Goal: Task Accomplishment & Management: Complete application form

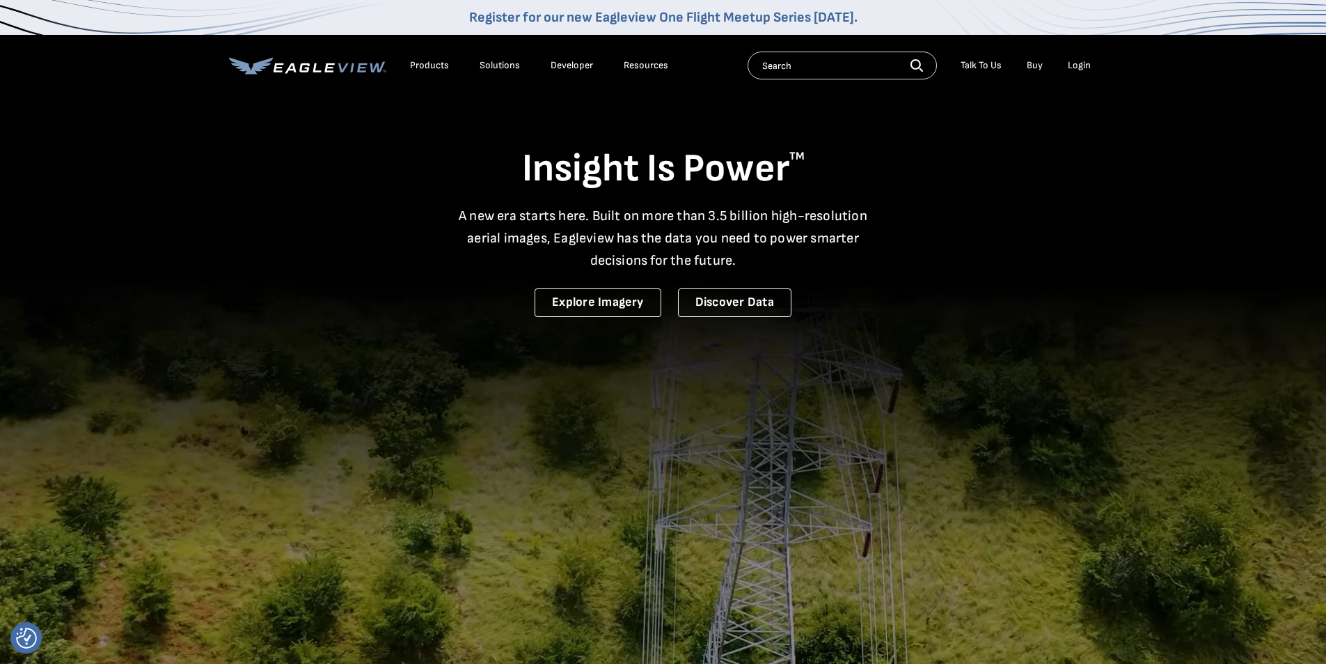
click at [425, 70] on div "Products" at bounding box center [429, 65] width 39 height 13
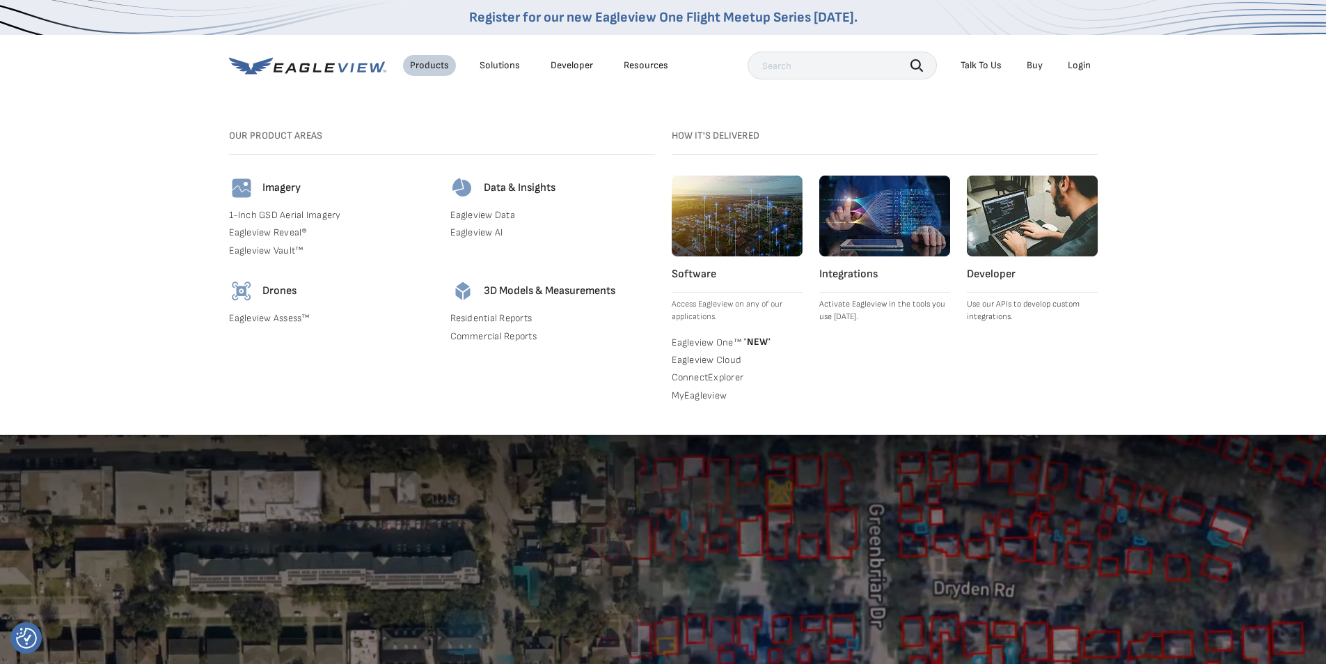
click at [270, 318] on link "Eagleview Assess™" at bounding box center [331, 318] width 205 height 13
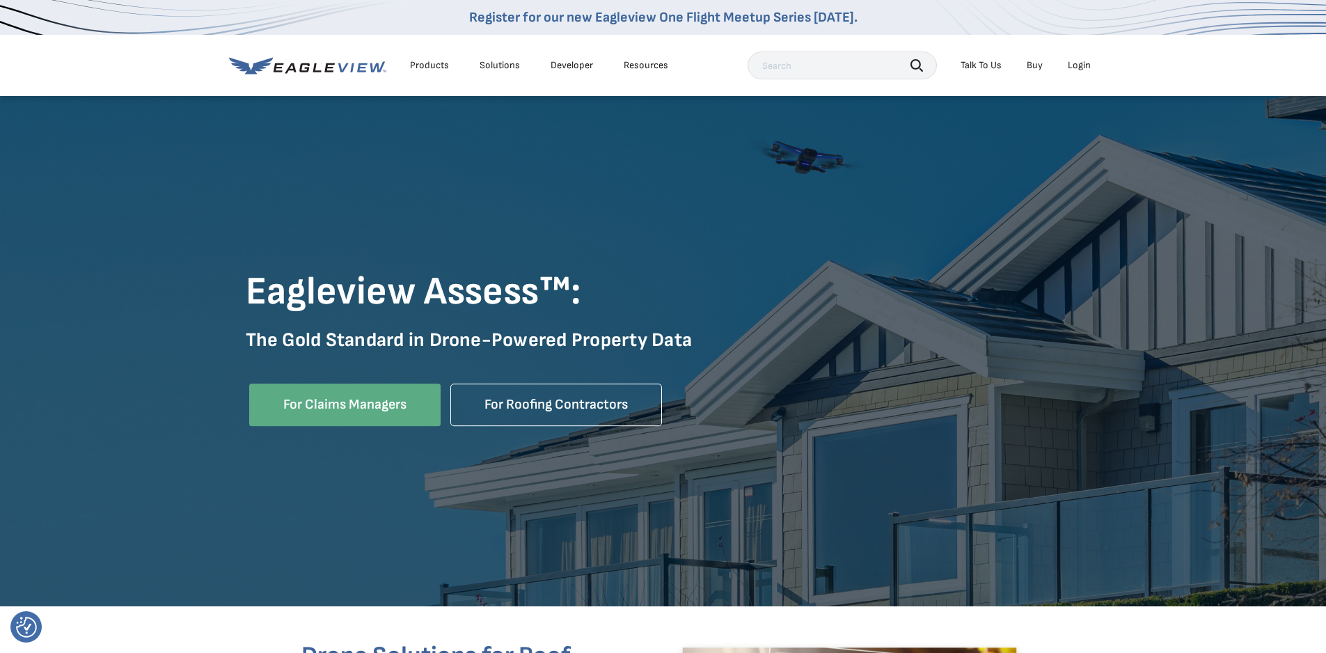
scroll to position [70, 0]
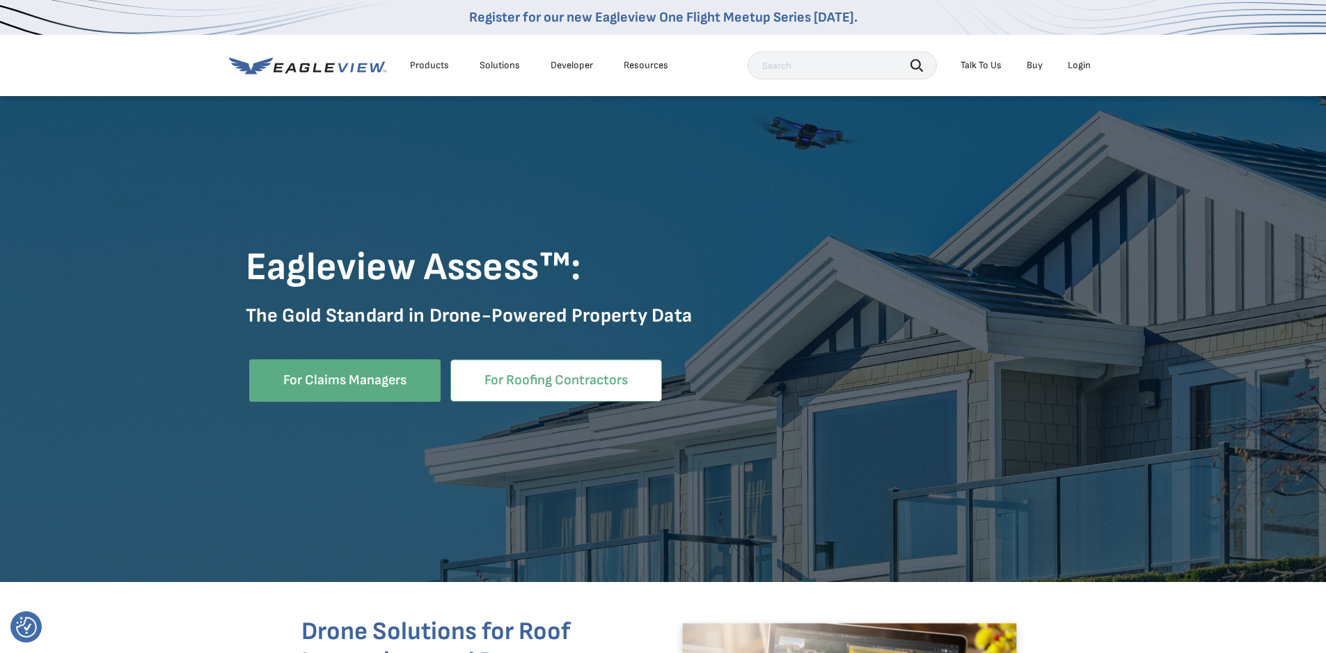
click at [574, 374] on link "For Roofing Contractors" at bounding box center [556, 380] width 212 height 42
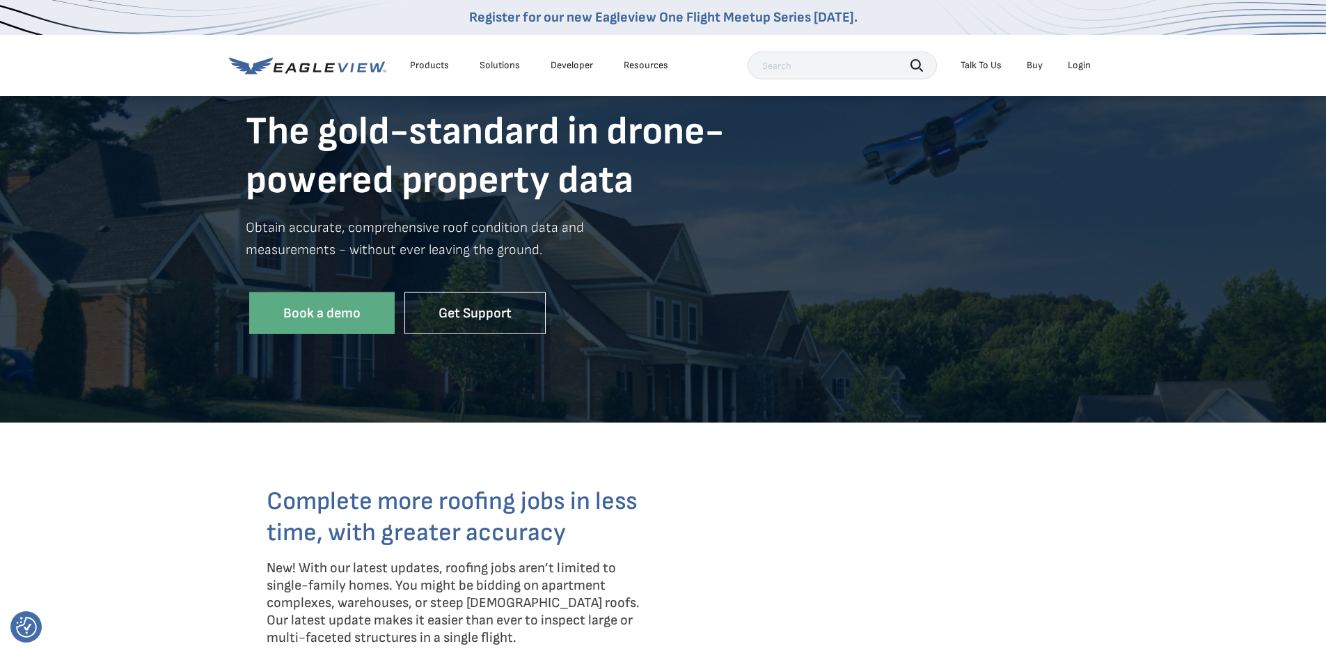
scroll to position [139, 0]
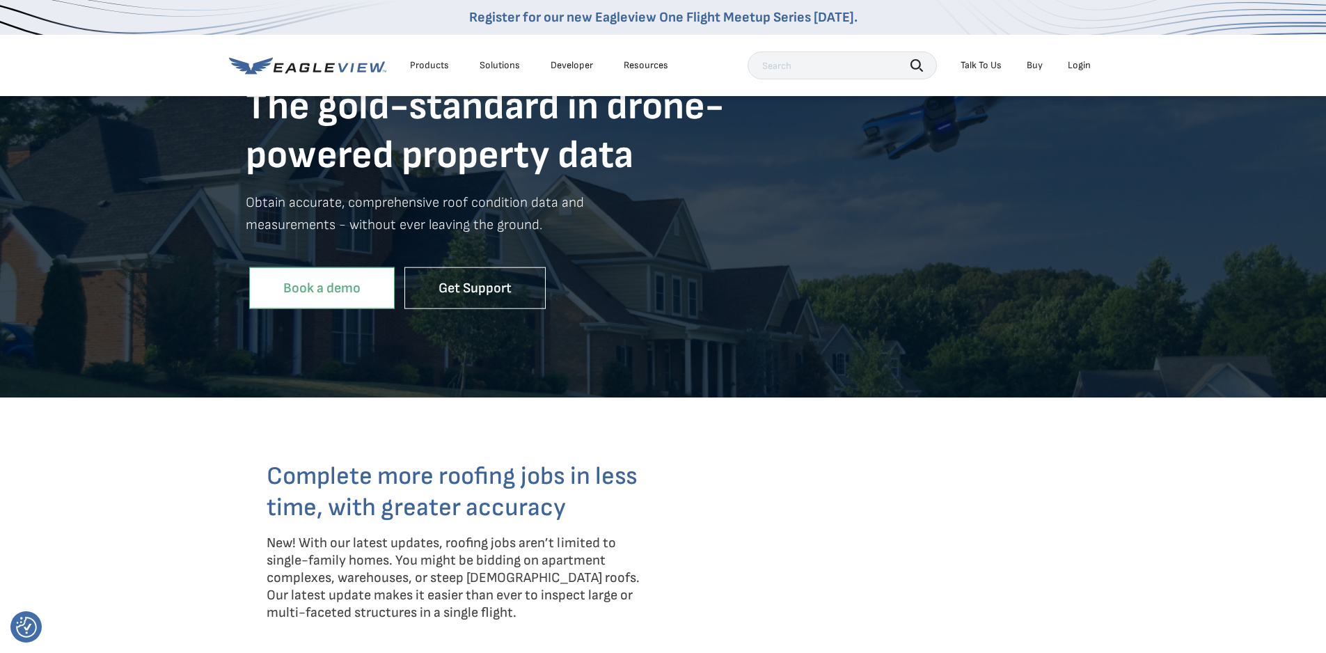
click at [329, 291] on link "Book a demo" at bounding box center [322, 288] width 146 height 42
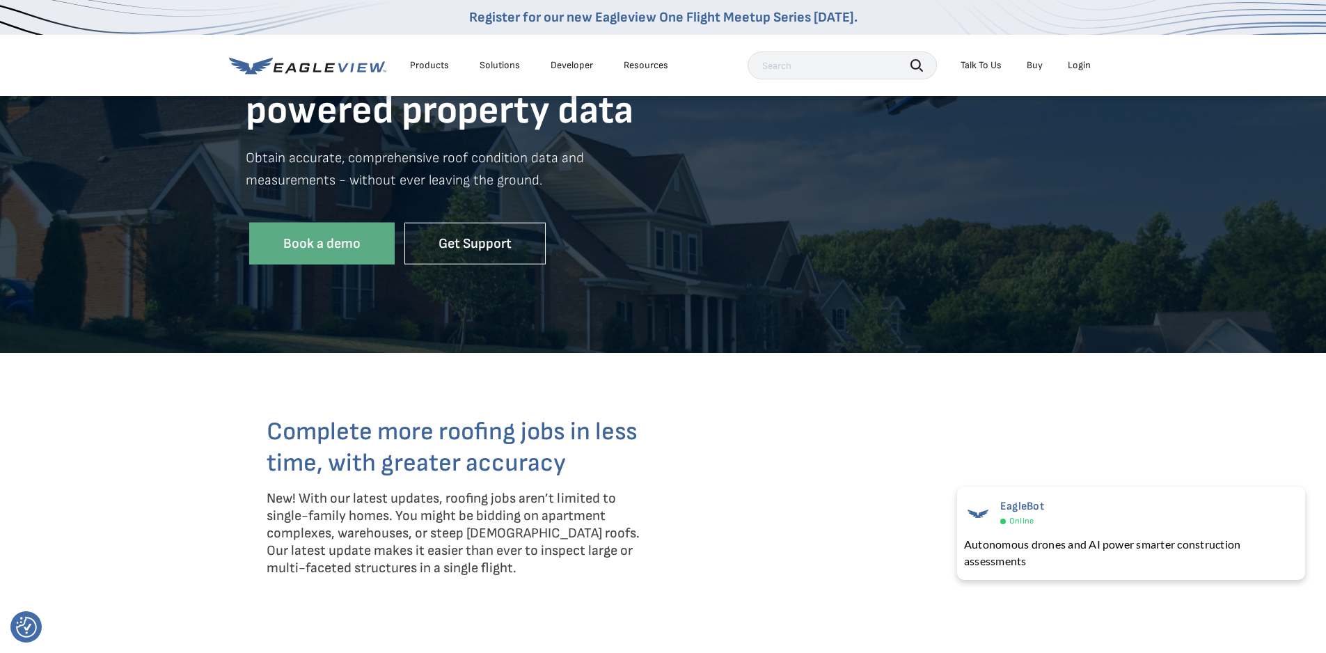
scroll to position [0, 0]
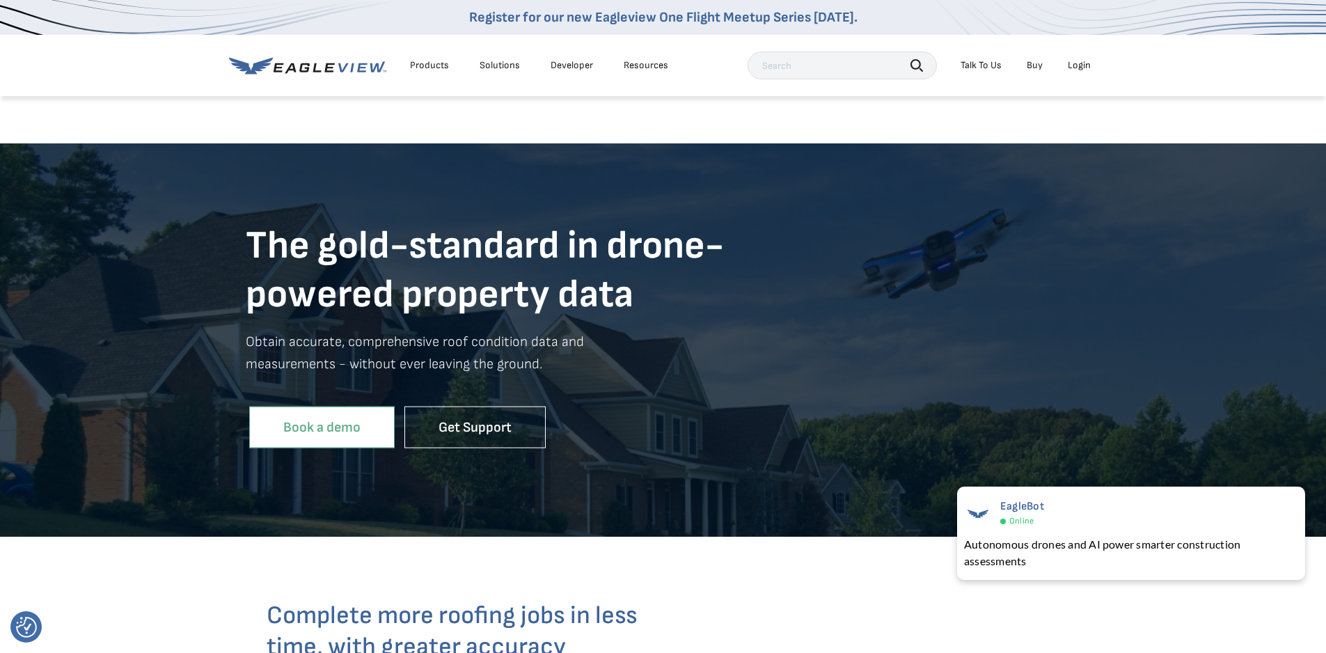
click at [340, 431] on link "Book a demo" at bounding box center [322, 427] width 146 height 42
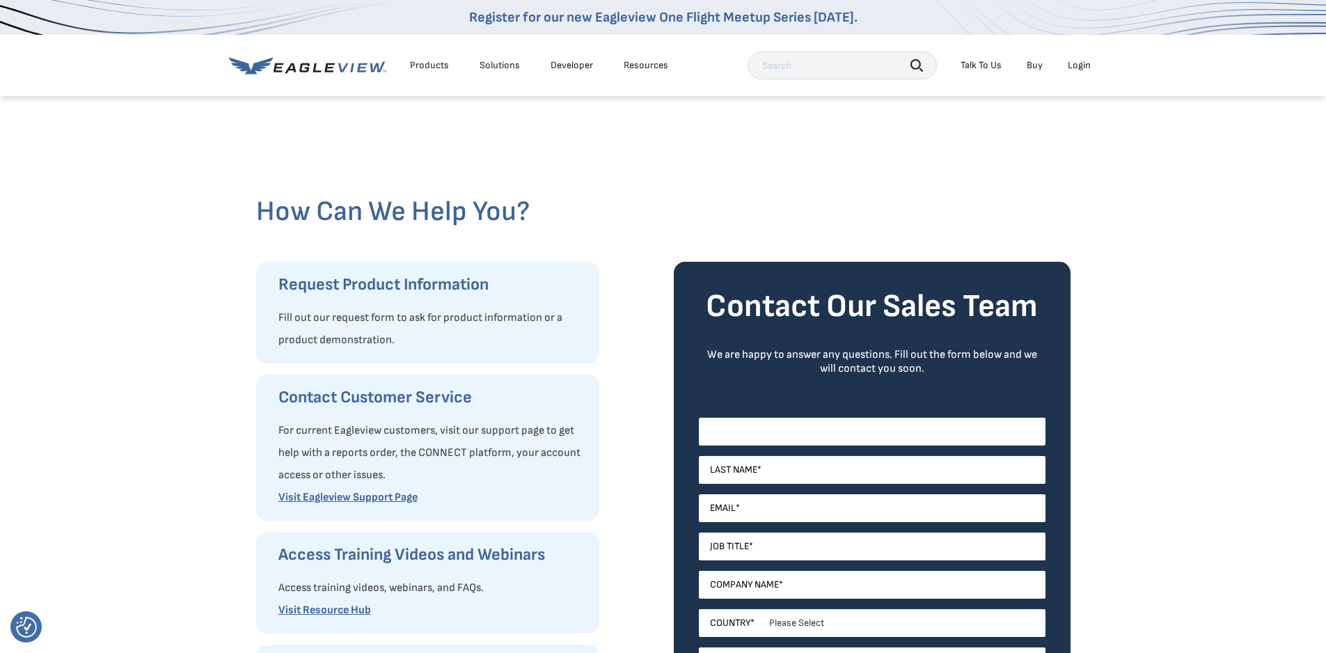
click at [786, 425] on input "First Name *" at bounding box center [872, 432] width 347 height 28
type input "Luke"
click at [801, 473] on input "Last Name *" at bounding box center [872, 470] width 347 height 28
type input "Farbotko"
click at [787, 506] on input "Email *" at bounding box center [872, 508] width 347 height 28
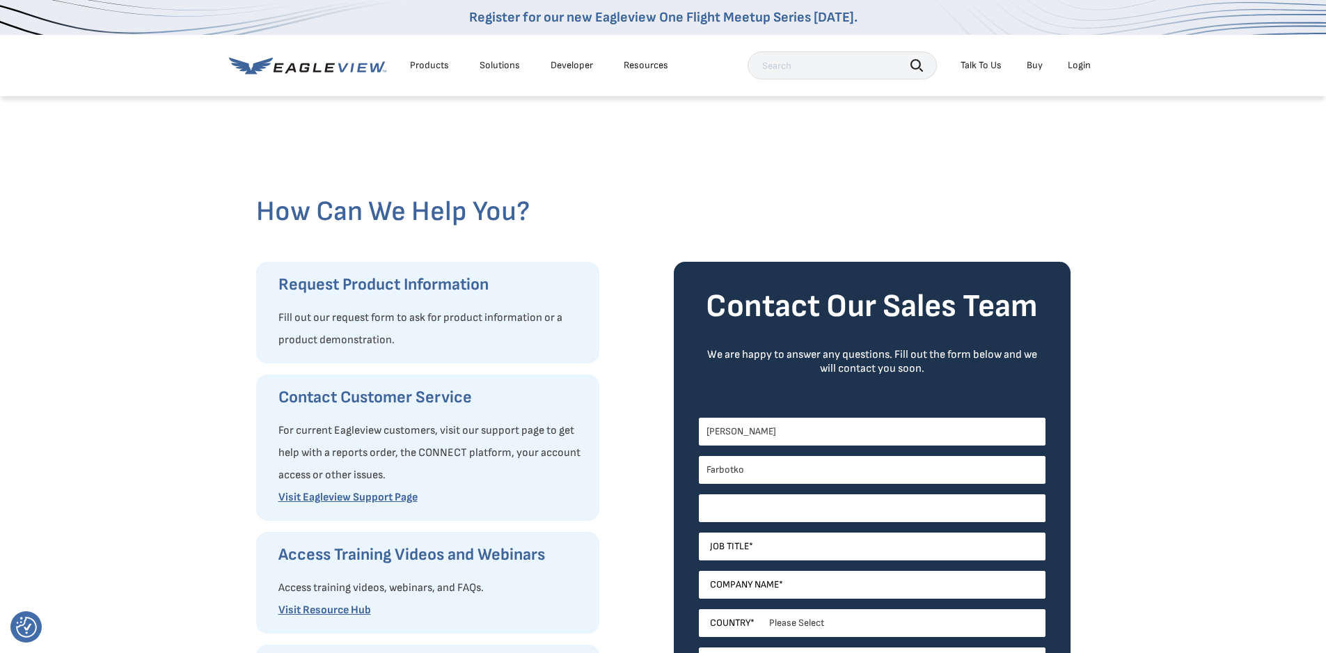
type input "lukef@adlerroofinginc.com"
click at [799, 549] on input "Job Title *" at bounding box center [872, 547] width 347 height 28
type input "Estimator"
click at [781, 581] on input "Company Name *" at bounding box center [872, 585] width 347 height 28
type input "Adler Roofing"
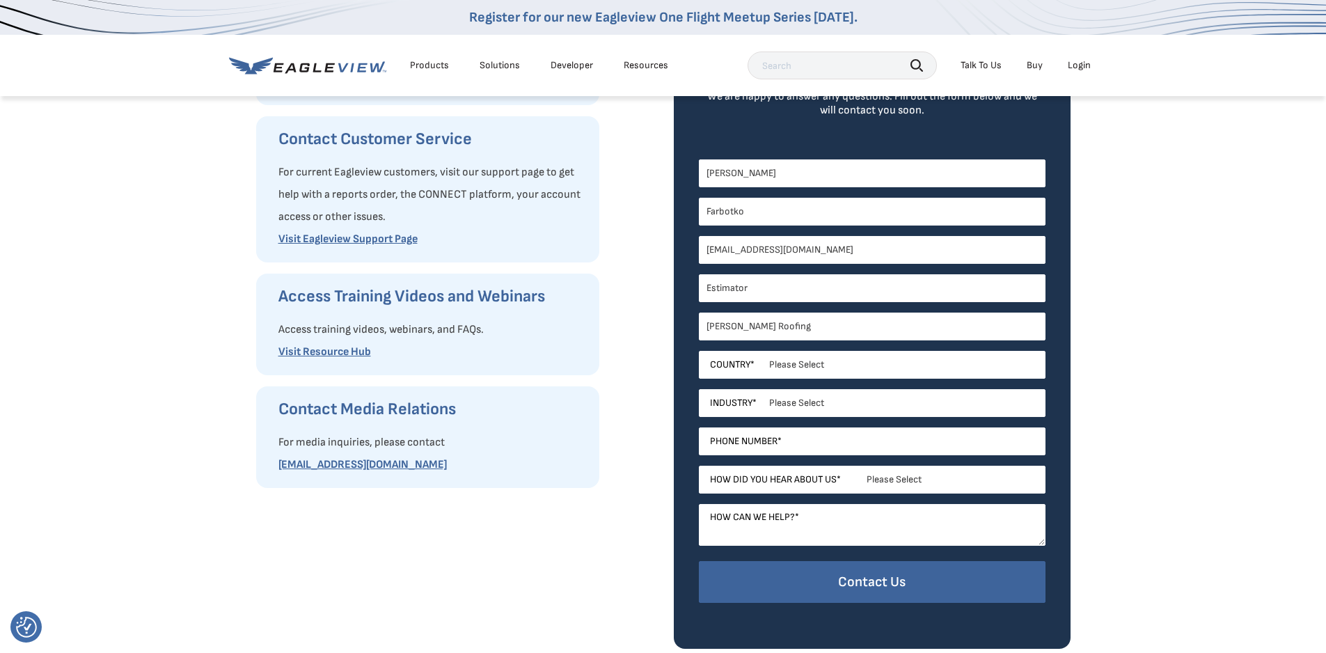
scroll to position [348, 0]
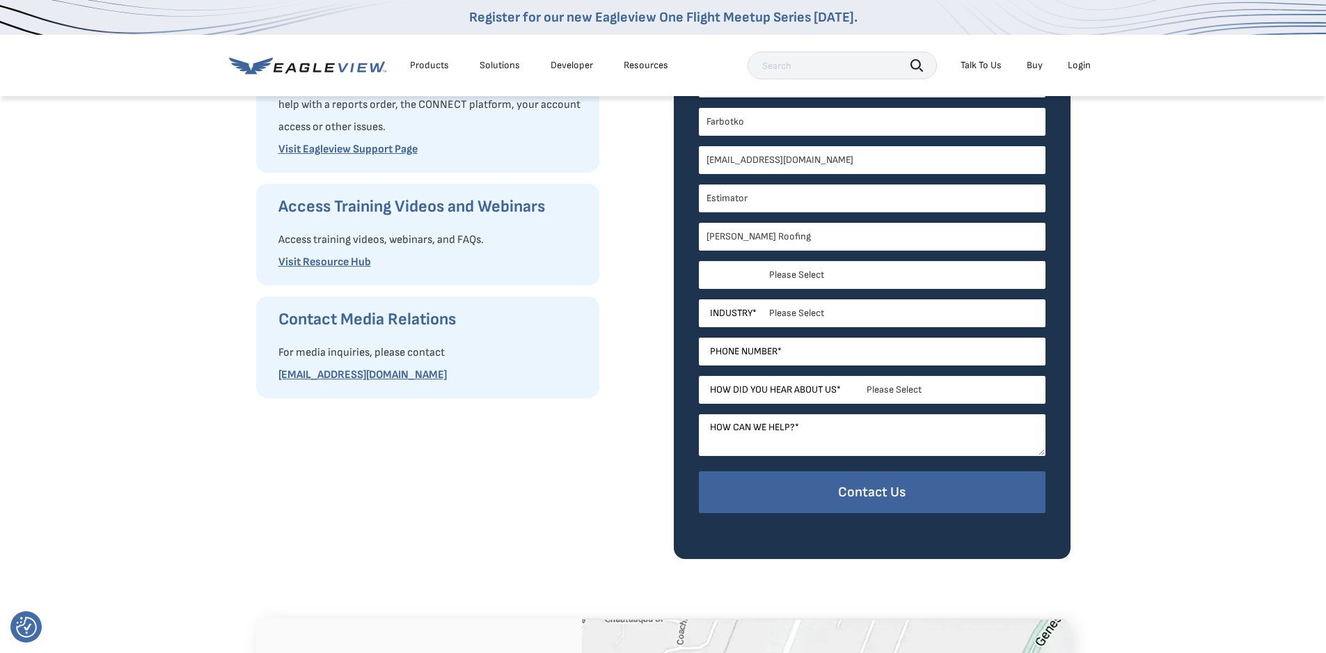
click at [810, 276] on select "Please Select United States Canada Australia India United Kingdom Other Aruba C…" at bounding box center [872, 275] width 347 height 28
select select "[GEOGRAPHIC_DATA]"
click at [699, 261] on select "Please Select United States Canada Australia India United Kingdom Other Aruba C…" at bounding box center [872, 275] width 347 height 28
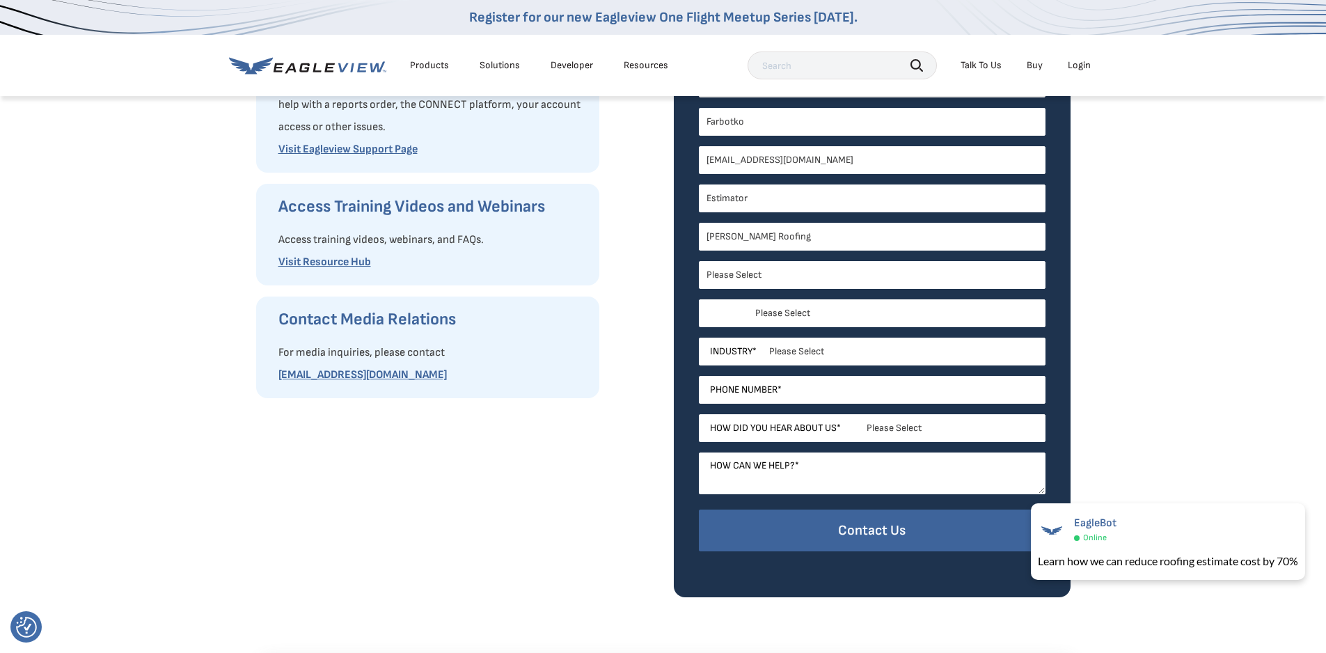
click at [805, 311] on select "Please Select Alabama Alaska Alberta Arizona Arkansas British Columbia Californ…" at bounding box center [872, 313] width 347 height 28
select select "Florida"
click at [699, 299] on select "Please Select Alabama Alaska Alberta Arizona Arkansas British Columbia Californ…" at bounding box center [872, 313] width 347 height 28
click at [806, 391] on input "Phone Number *" at bounding box center [872, 390] width 347 height 28
type input "2396713591"
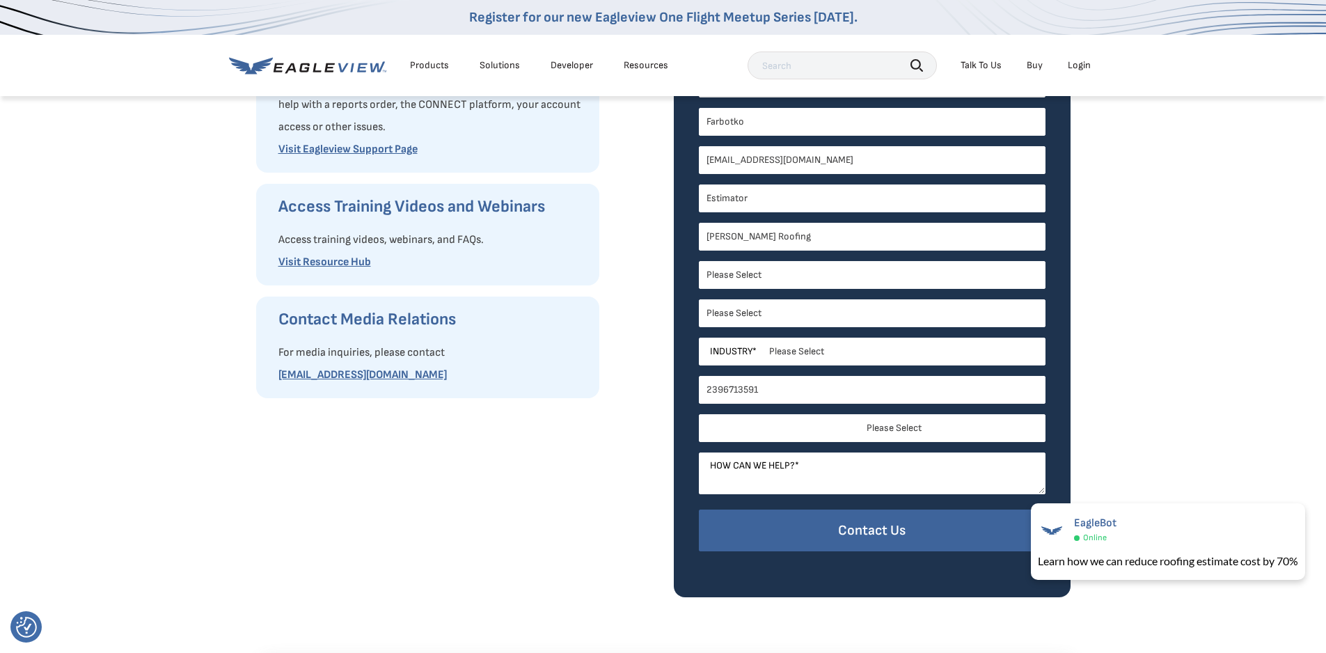
click at [884, 429] on select "Please Select Search Engine Social Media Word of Mouth Podcast Online Advertise…" at bounding box center [872, 428] width 347 height 28
select select "Search Engine"
click at [699, 414] on select "Please Select Search Engine Social Media Word of Mouth Podcast Online Advertise…" at bounding box center [872, 428] width 347 height 28
click at [827, 465] on textarea "How can we help? *" at bounding box center [872, 474] width 347 height 42
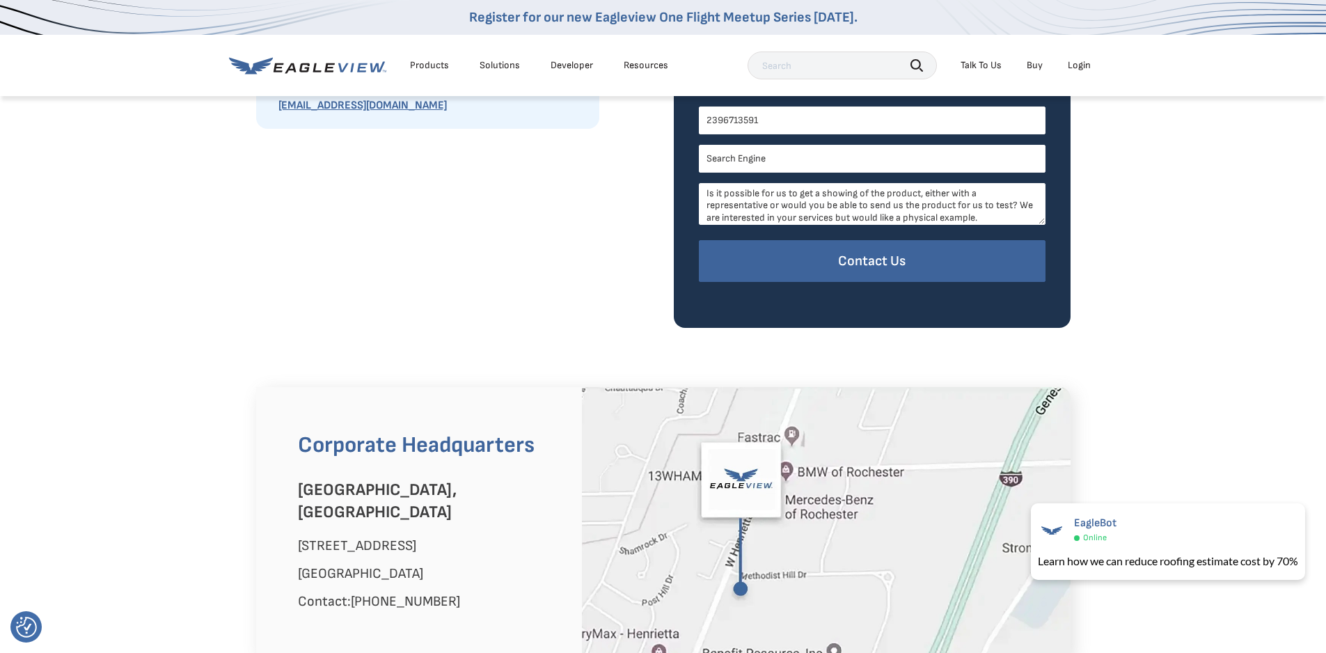
scroll to position [487, 0]
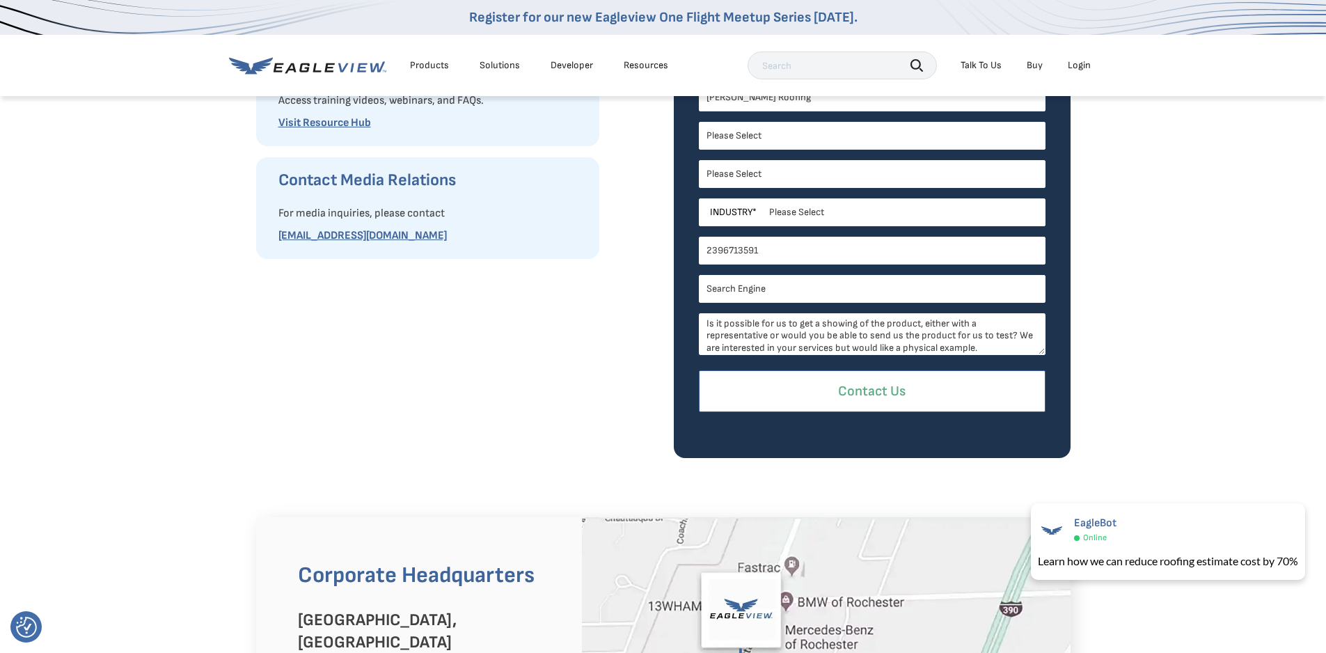
type textarea "Is it possible for us to get a showing of the product, either with a representa…"
click at [886, 386] on input "Contact Us" at bounding box center [872, 391] width 347 height 42
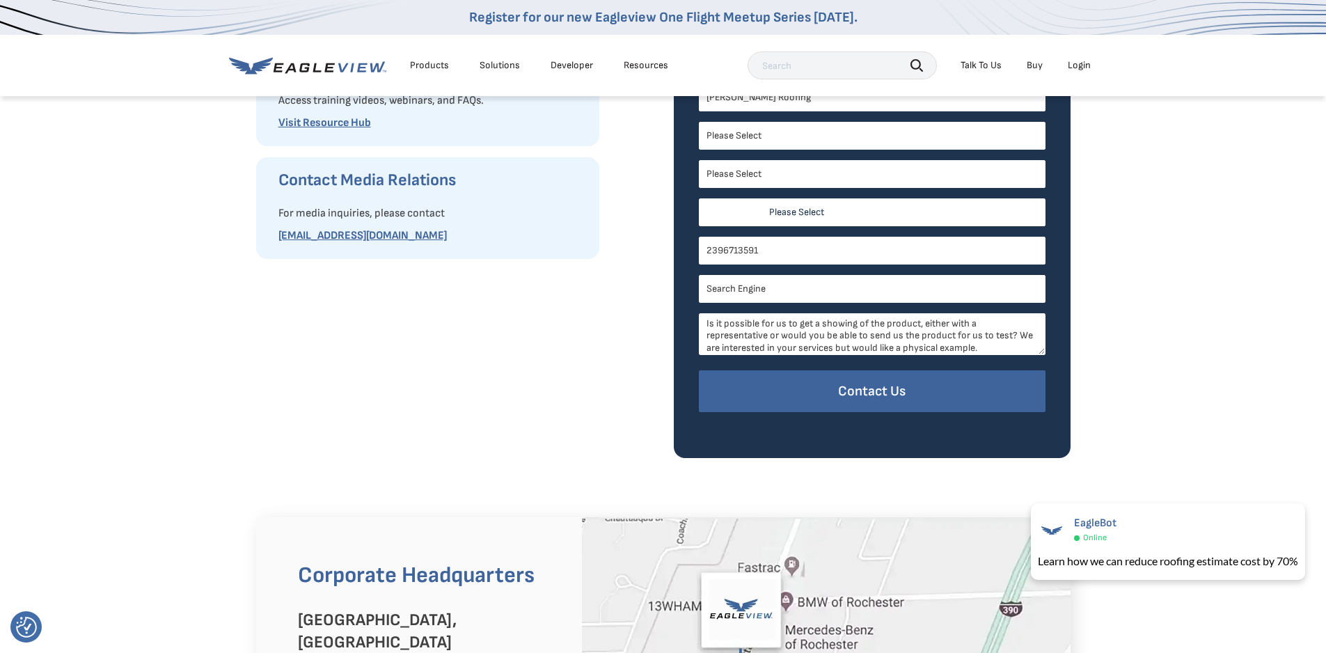
click at [802, 210] on select "Please Select Architects & Engineering Construction Electric/Gas Utilities Gove…" at bounding box center [872, 212] width 347 height 28
select select "Construction"
click at [699, 198] on select "Please Select Architects & Engineering Construction Electric/Gas Utilities Gove…" at bounding box center [872, 212] width 347 height 28
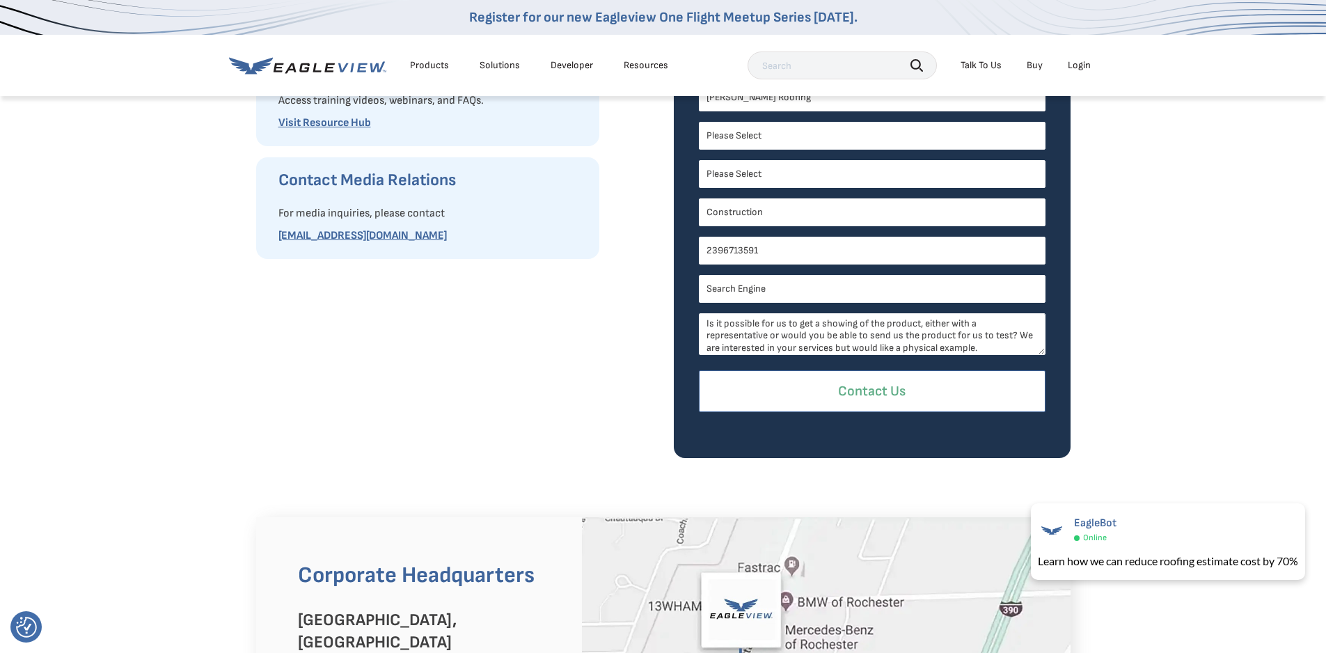
click at [909, 397] on input "Contact Us" at bounding box center [872, 391] width 347 height 42
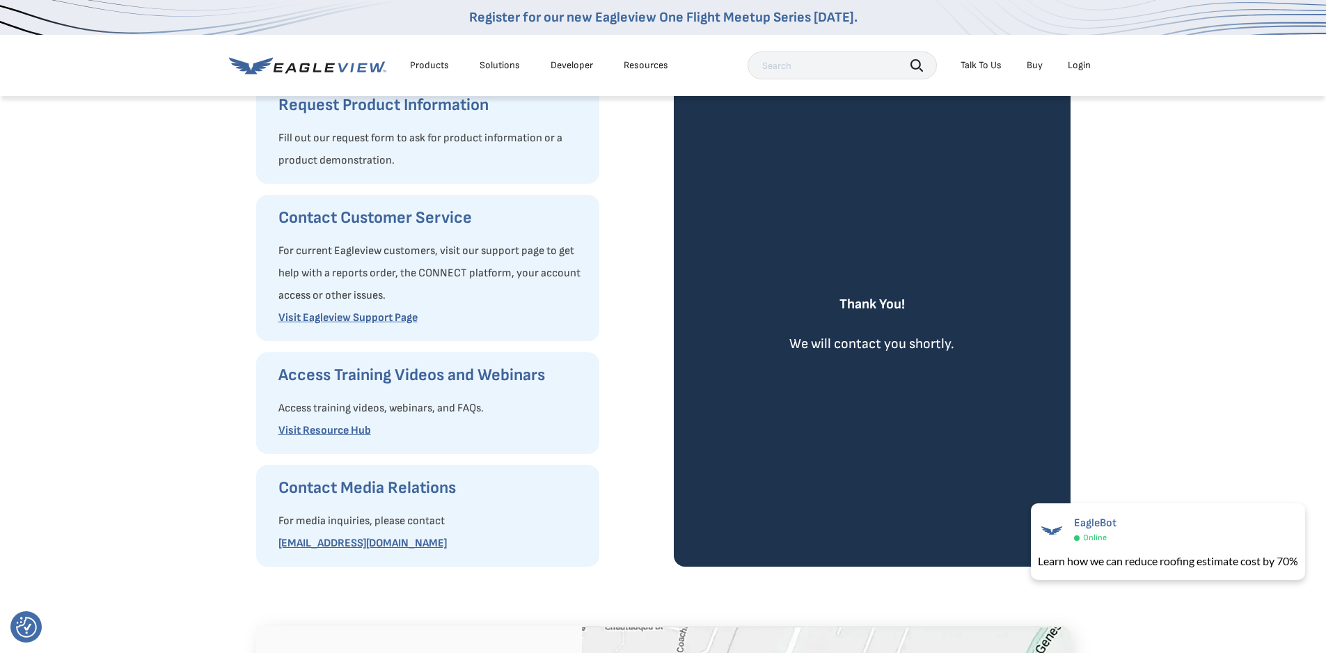
scroll to position [139, 0]
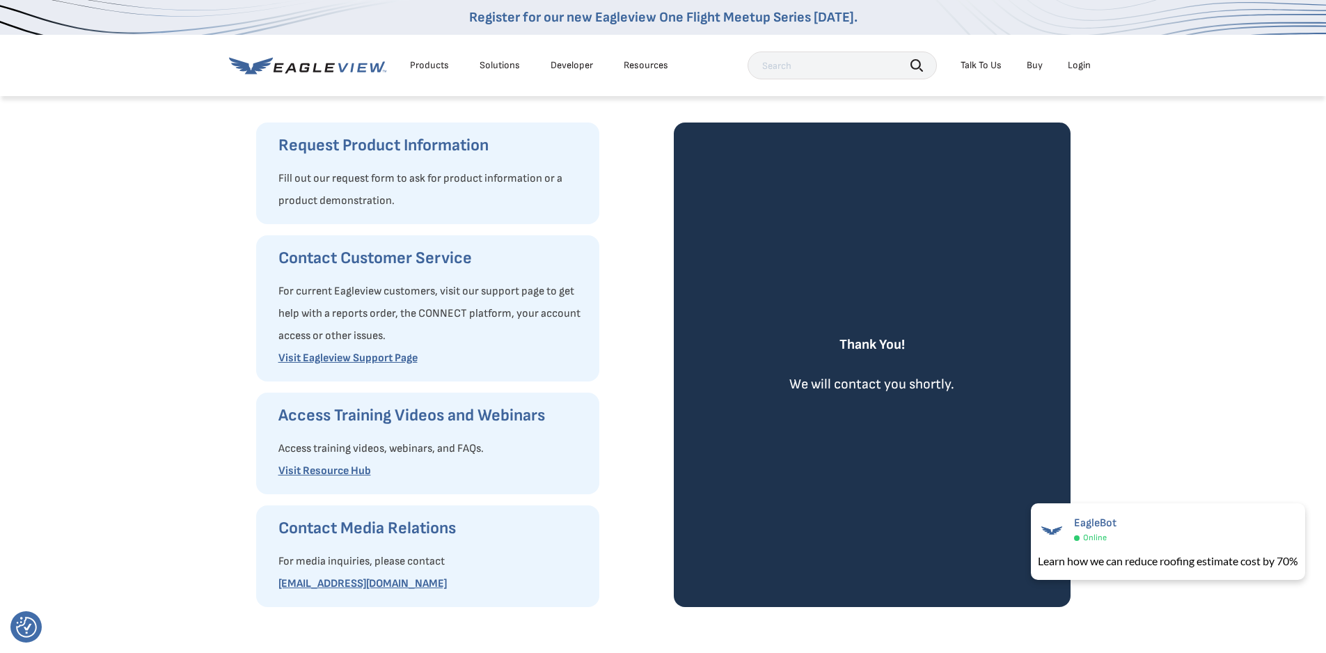
click at [1035, 66] on link "Buy" at bounding box center [1035, 65] width 16 height 13
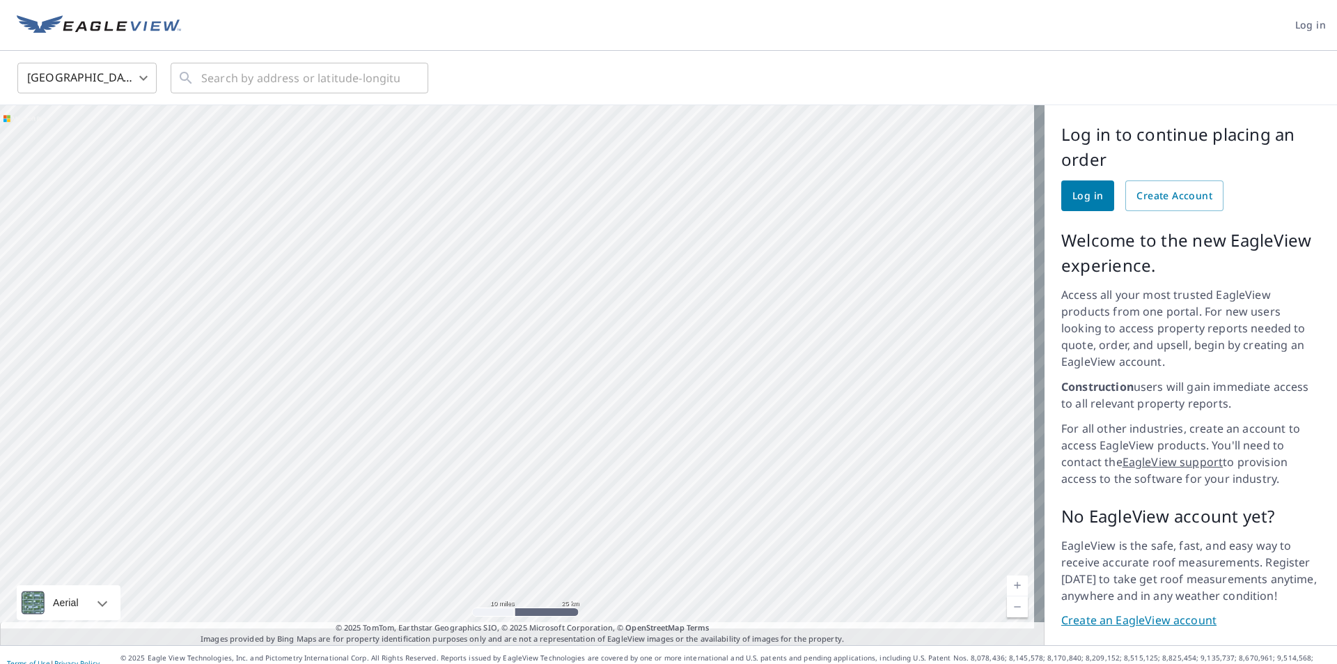
drag, startPoint x: 835, startPoint y: 496, endPoint x: 755, endPoint y: 356, distance: 161.2
click at [755, 356] on div at bounding box center [522, 375] width 1044 height 540
drag, startPoint x: 586, startPoint y: 214, endPoint x: 643, endPoint y: 496, distance: 287.7
click at [643, 496] on div at bounding box center [522, 375] width 1044 height 540
click at [577, 427] on div at bounding box center [522, 375] width 1044 height 540
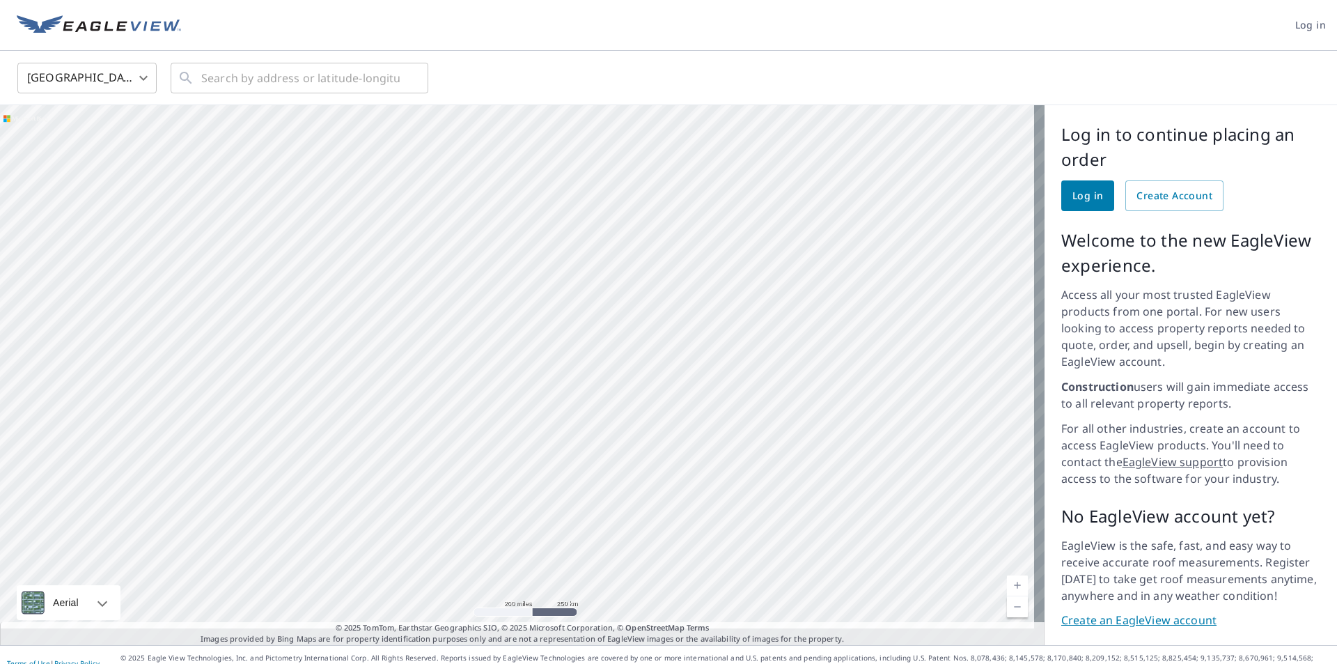
click at [736, 545] on div at bounding box center [522, 375] width 1044 height 540
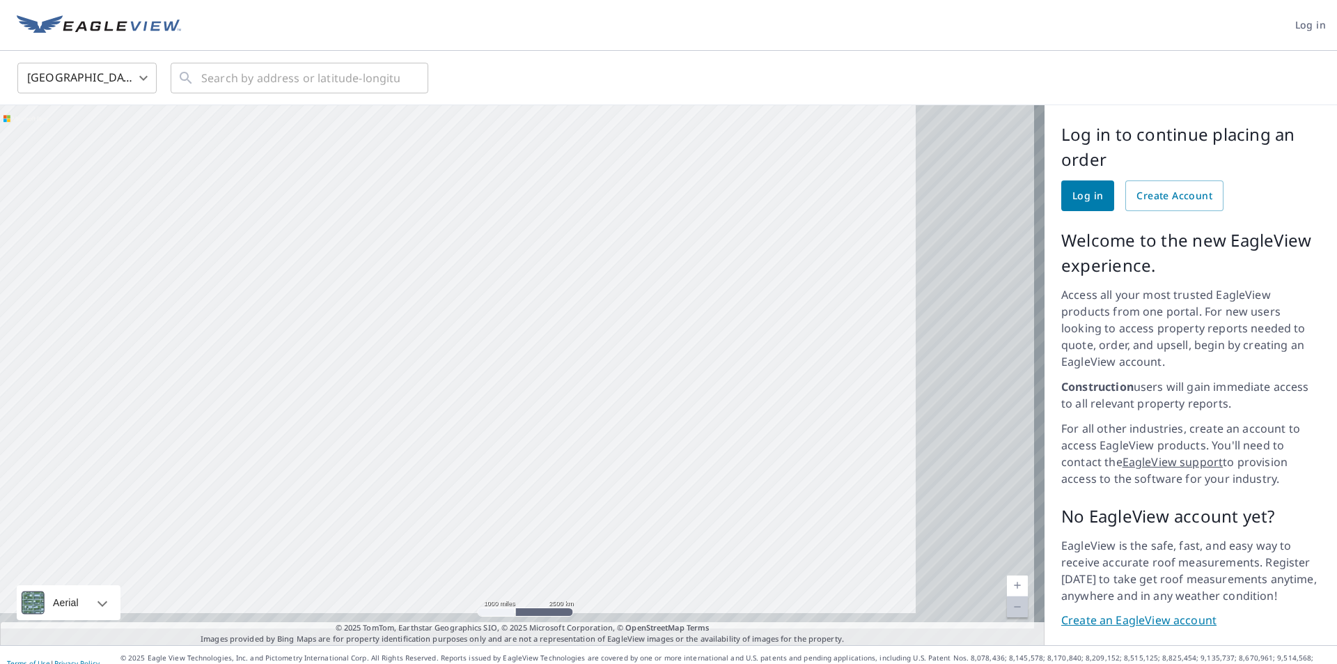
drag, startPoint x: 336, startPoint y: 434, endPoint x: 548, endPoint y: 409, distance: 213.1
click at [548, 409] on div at bounding box center [522, 375] width 1044 height 540
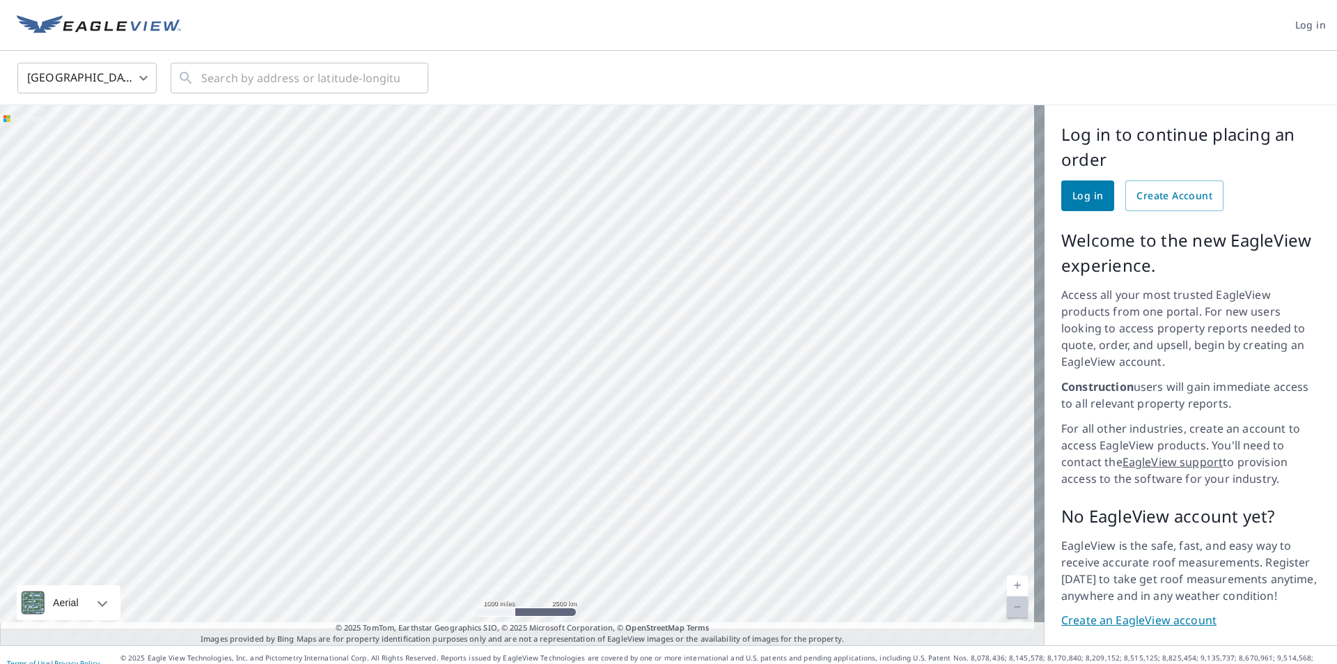
drag, startPoint x: 632, startPoint y: 407, endPoint x: 544, endPoint y: 221, distance: 205.9
click at [544, 221] on div at bounding box center [522, 375] width 1044 height 540
drag, startPoint x: 515, startPoint y: 337, endPoint x: 769, endPoint y: 320, distance: 254.7
click at [769, 320] on div at bounding box center [522, 375] width 1044 height 540
drag, startPoint x: 391, startPoint y: 348, endPoint x: 815, endPoint y: 332, distance: 424.3
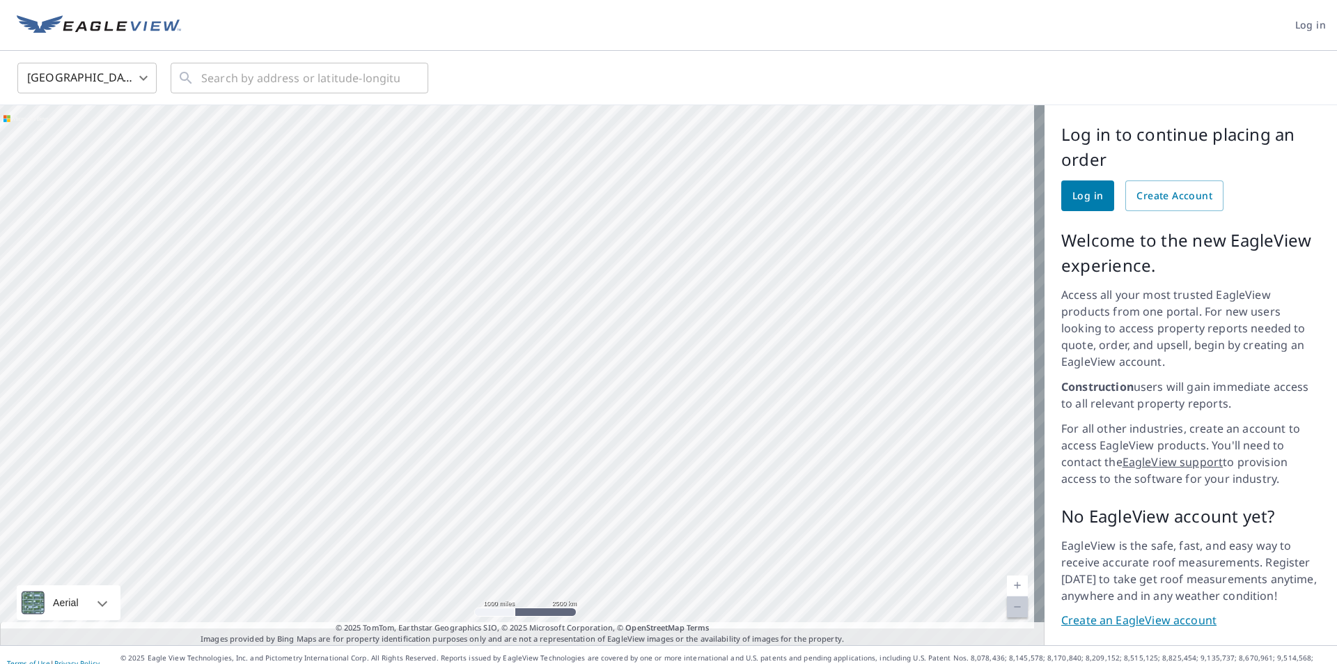
click at [815, 332] on div at bounding box center [522, 375] width 1044 height 540
drag, startPoint x: 127, startPoint y: 327, endPoint x: 68, endPoint y: 381, distance: 79.3
click at [68, 381] on div at bounding box center [522, 375] width 1044 height 540
drag, startPoint x: 600, startPoint y: 291, endPoint x: 202, endPoint y: 384, distance: 408.2
click at [202, 384] on div at bounding box center [522, 375] width 1044 height 540
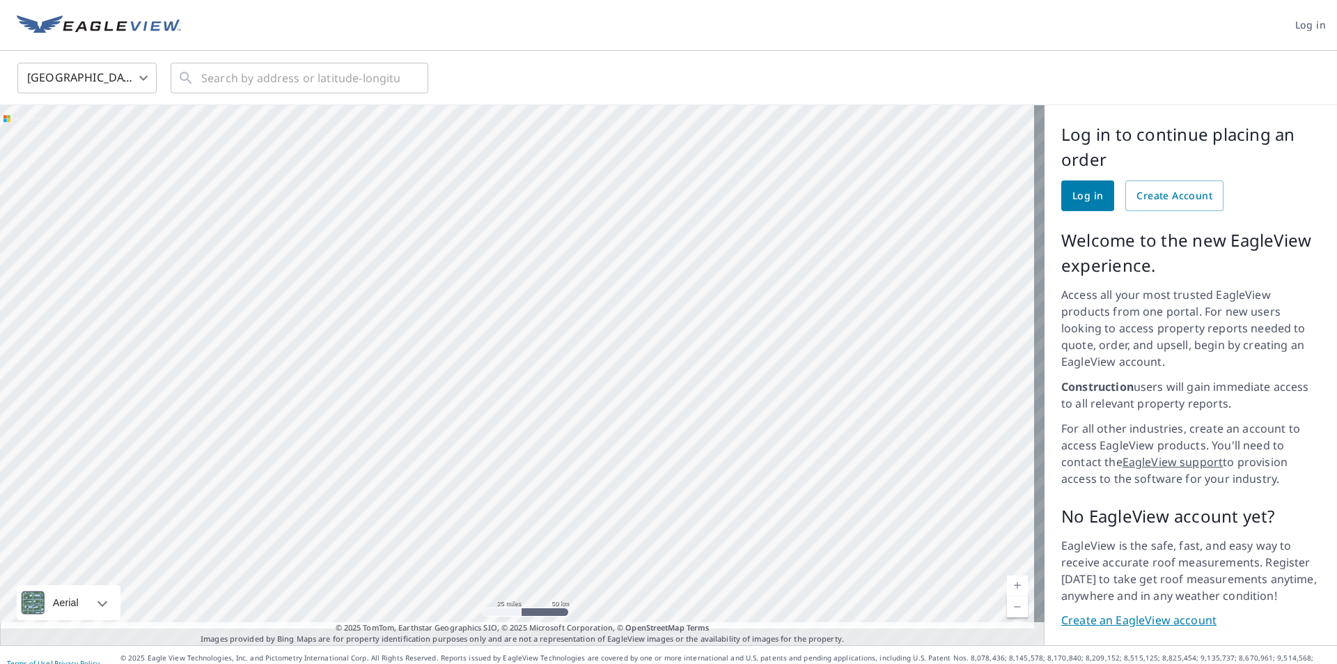
drag, startPoint x: 286, startPoint y: 447, endPoint x: 553, endPoint y: 411, distance: 269.1
click at [553, 411] on div at bounding box center [522, 375] width 1044 height 540
drag, startPoint x: 402, startPoint y: 426, endPoint x: 765, endPoint y: 417, distance: 362.2
click at [758, 417] on div at bounding box center [522, 375] width 1044 height 540
drag, startPoint x: 434, startPoint y: 394, endPoint x: 788, endPoint y: 443, distance: 357.1
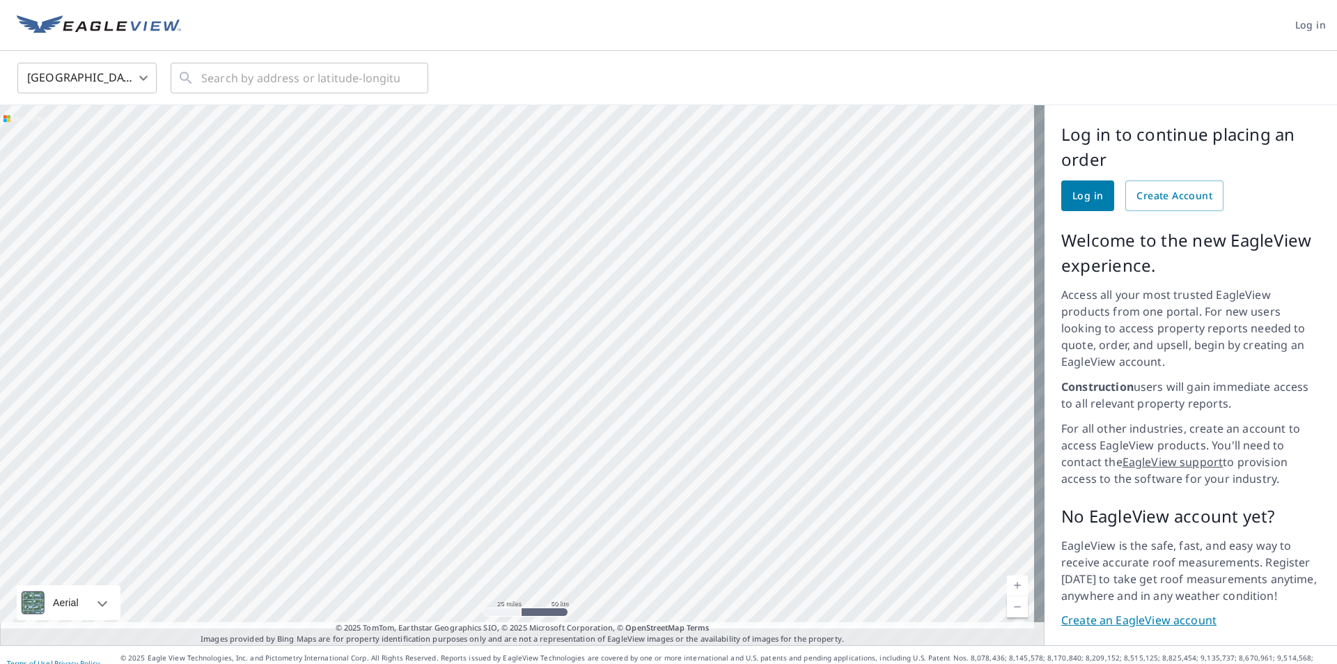
click at [792, 446] on div at bounding box center [522, 375] width 1044 height 540
drag, startPoint x: 374, startPoint y: 272, endPoint x: 710, endPoint y: 519, distance: 417.0
click at [710, 519] on div at bounding box center [522, 375] width 1044 height 540
drag, startPoint x: 590, startPoint y: 458, endPoint x: 361, endPoint y: 292, distance: 283.7
click at [377, 300] on div at bounding box center [522, 375] width 1044 height 540
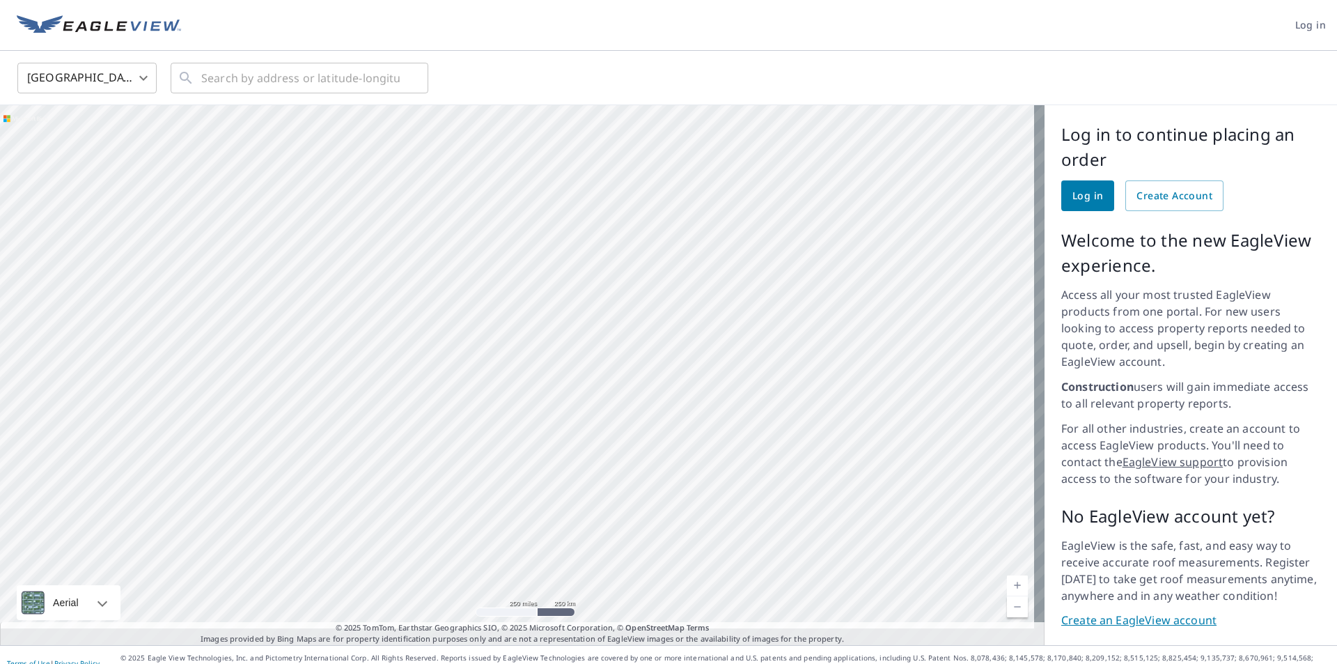
drag, startPoint x: 249, startPoint y: 282, endPoint x: 441, endPoint y: 475, distance: 271.8
click at [441, 475] on div at bounding box center [522, 375] width 1044 height 540
drag, startPoint x: 593, startPoint y: 426, endPoint x: 449, endPoint y: 431, distance: 144.2
click at [449, 431] on div at bounding box center [522, 375] width 1044 height 540
drag, startPoint x: 833, startPoint y: 347, endPoint x: 593, endPoint y: 331, distance: 240.1
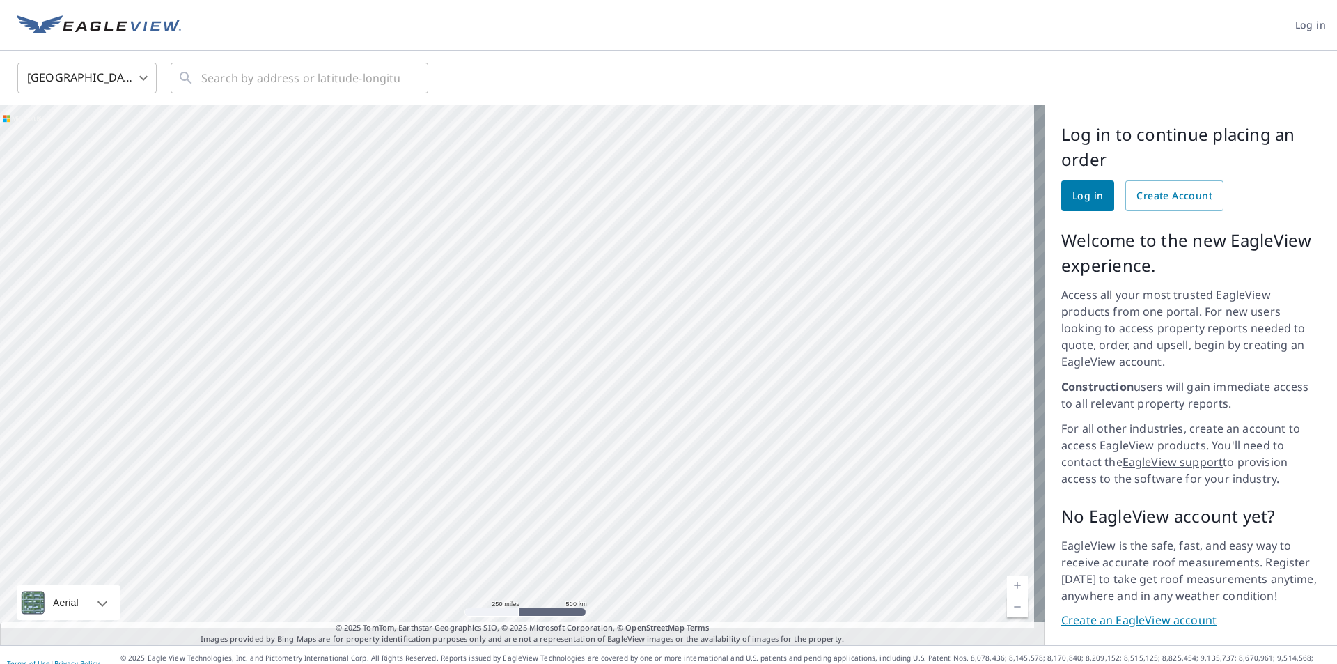
click at [593, 331] on div at bounding box center [522, 375] width 1044 height 540
drag, startPoint x: 664, startPoint y: 558, endPoint x: 646, endPoint y: 364, distance: 195.0
click at [646, 364] on div at bounding box center [522, 375] width 1044 height 540
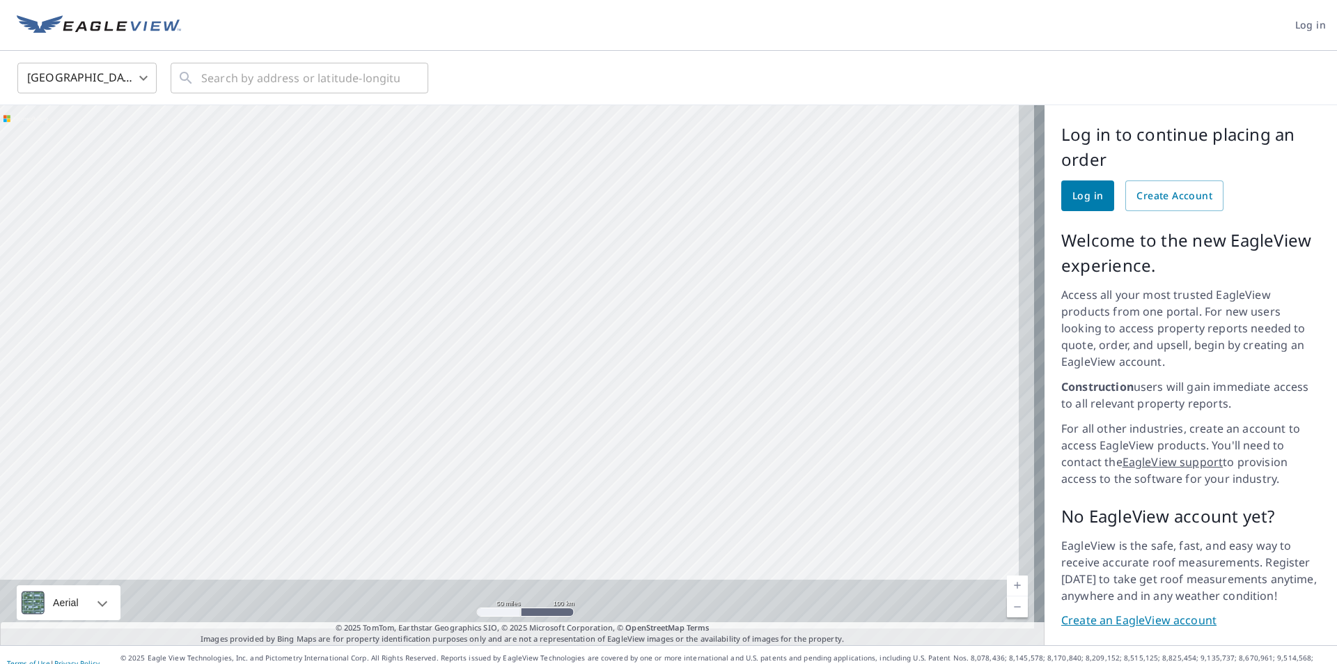
drag, startPoint x: 659, startPoint y: 461, endPoint x: 540, endPoint y: 80, distance: 399.0
click at [540, 81] on div "United States US ​ ​ Aerial Road A standard road map Aerial A detailed look fro…" at bounding box center [668, 348] width 1337 height 594
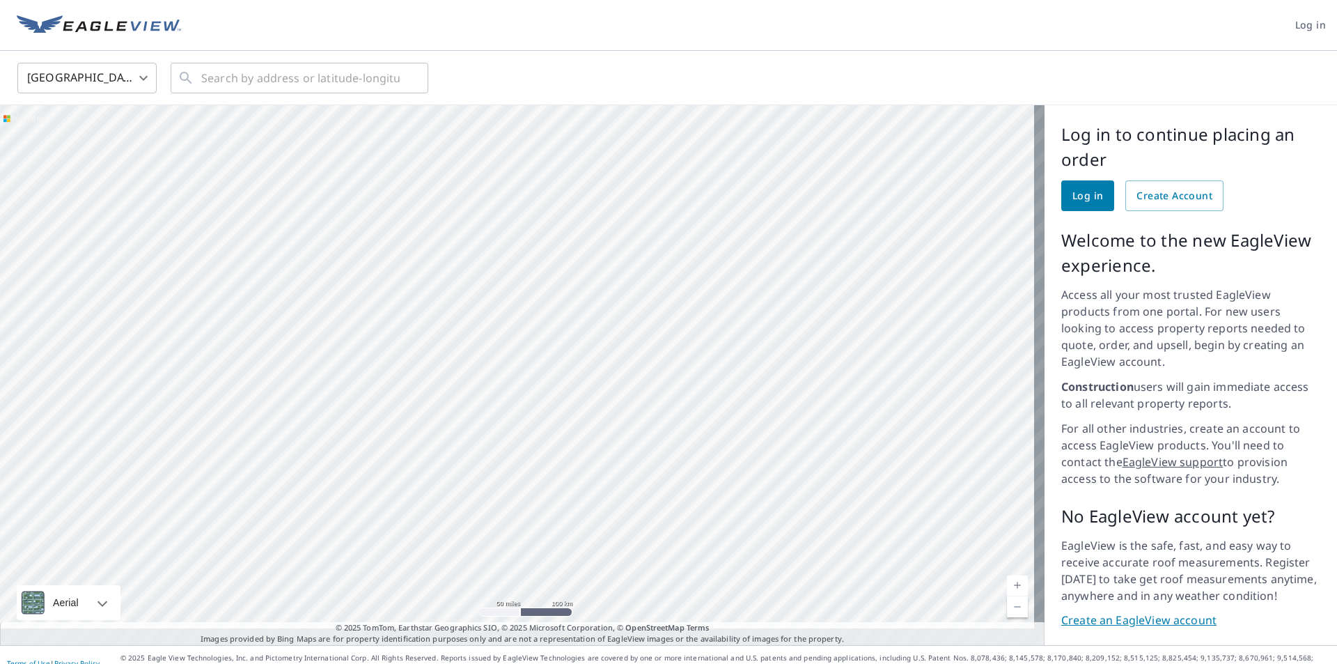
drag, startPoint x: 554, startPoint y: 252, endPoint x: 498, endPoint y: 56, distance: 204.1
click at [498, 56] on div "United States US ​ ​ Aerial Road A standard road map Aerial A detailed look fro…" at bounding box center [668, 348] width 1337 height 594
